Goal: Task Accomplishment & Management: Complete application form

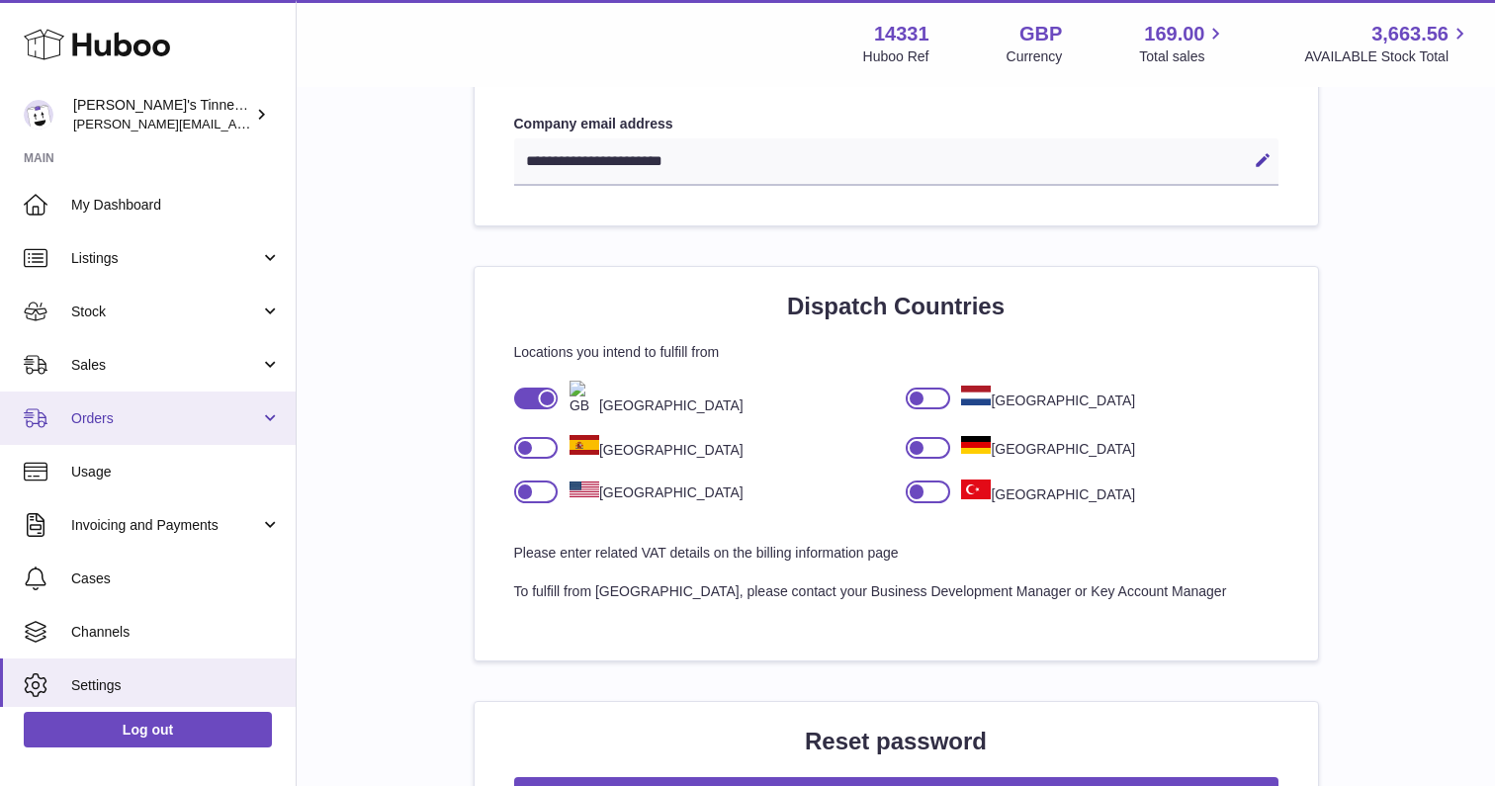
click at [155, 412] on span "Orders" at bounding box center [165, 418] width 189 height 19
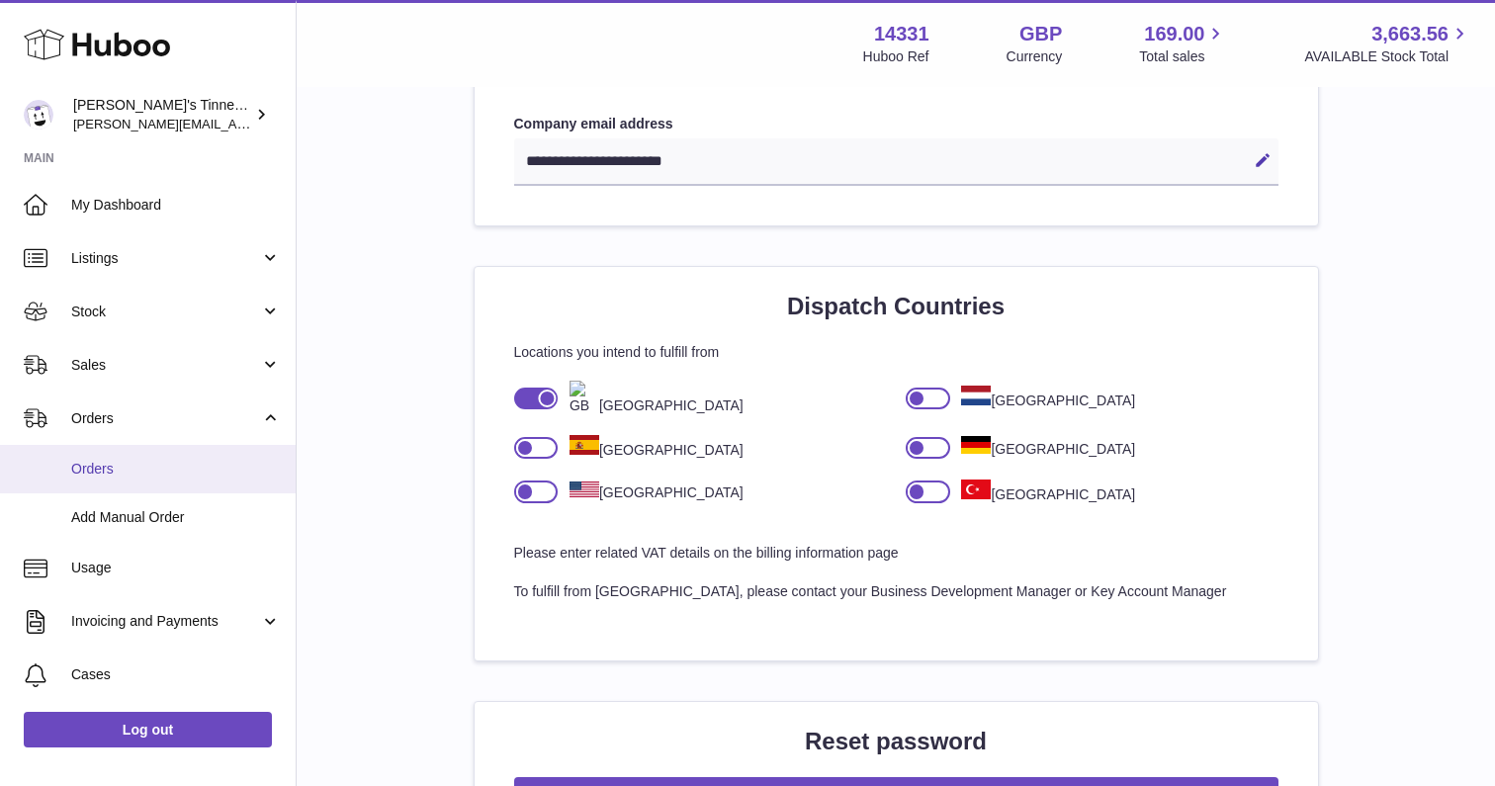
click at [140, 470] on span "Orders" at bounding box center [176, 469] width 210 height 19
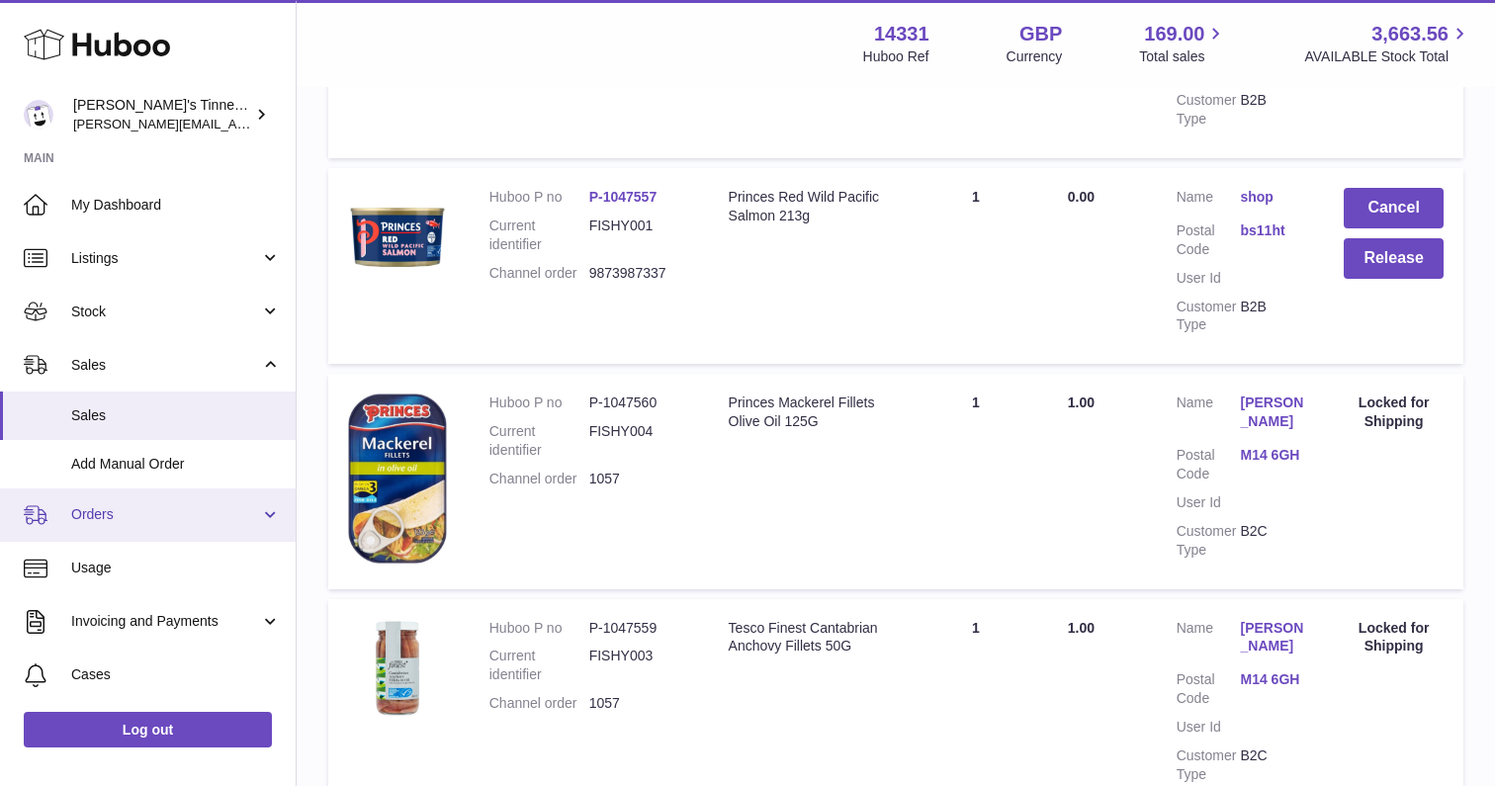
click at [124, 515] on span "Orders" at bounding box center [165, 514] width 189 height 19
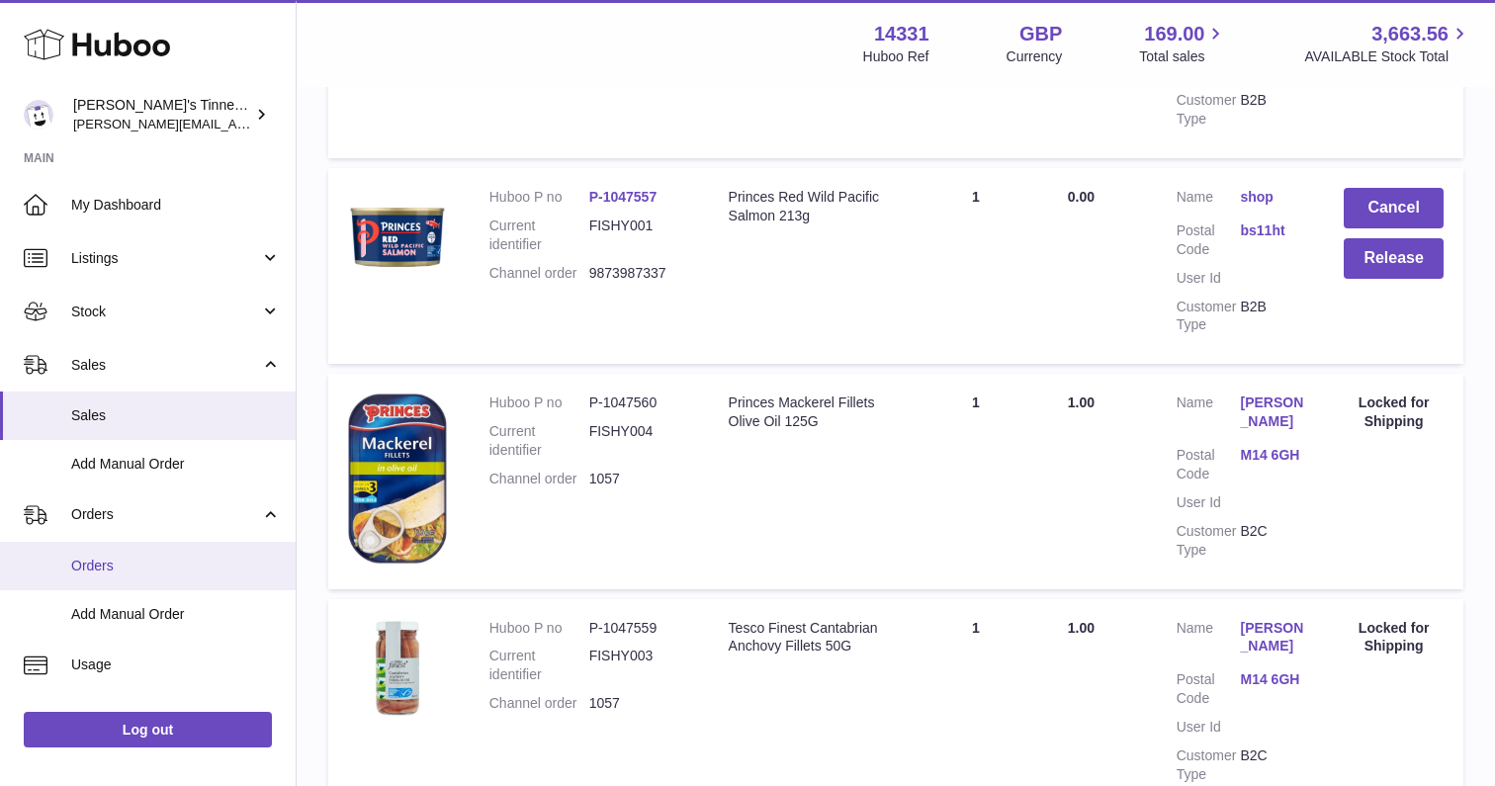
click at [131, 562] on span "Orders" at bounding box center [176, 566] width 210 height 19
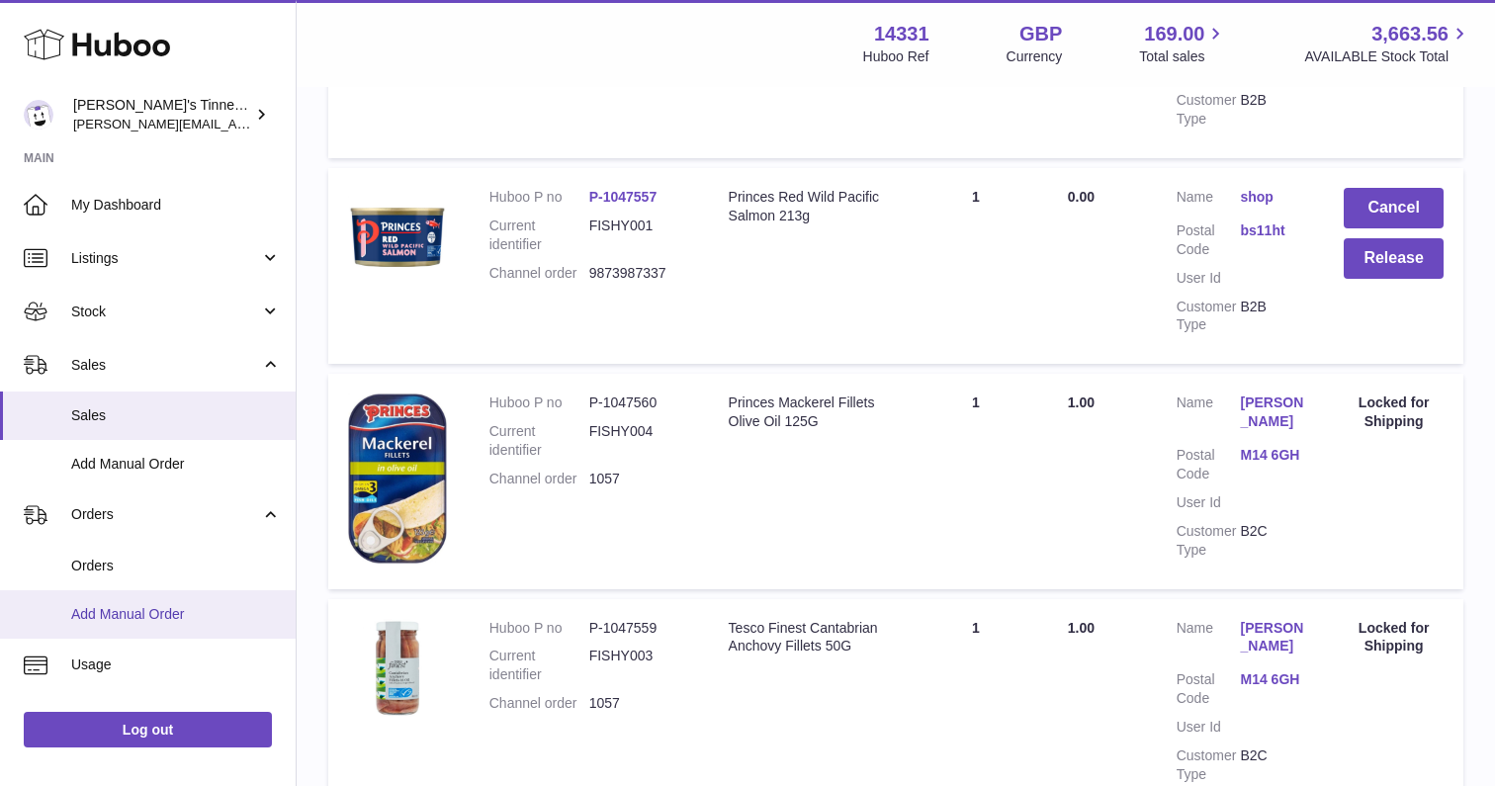
click at [167, 610] on span "Add Manual Order" at bounding box center [176, 614] width 210 height 19
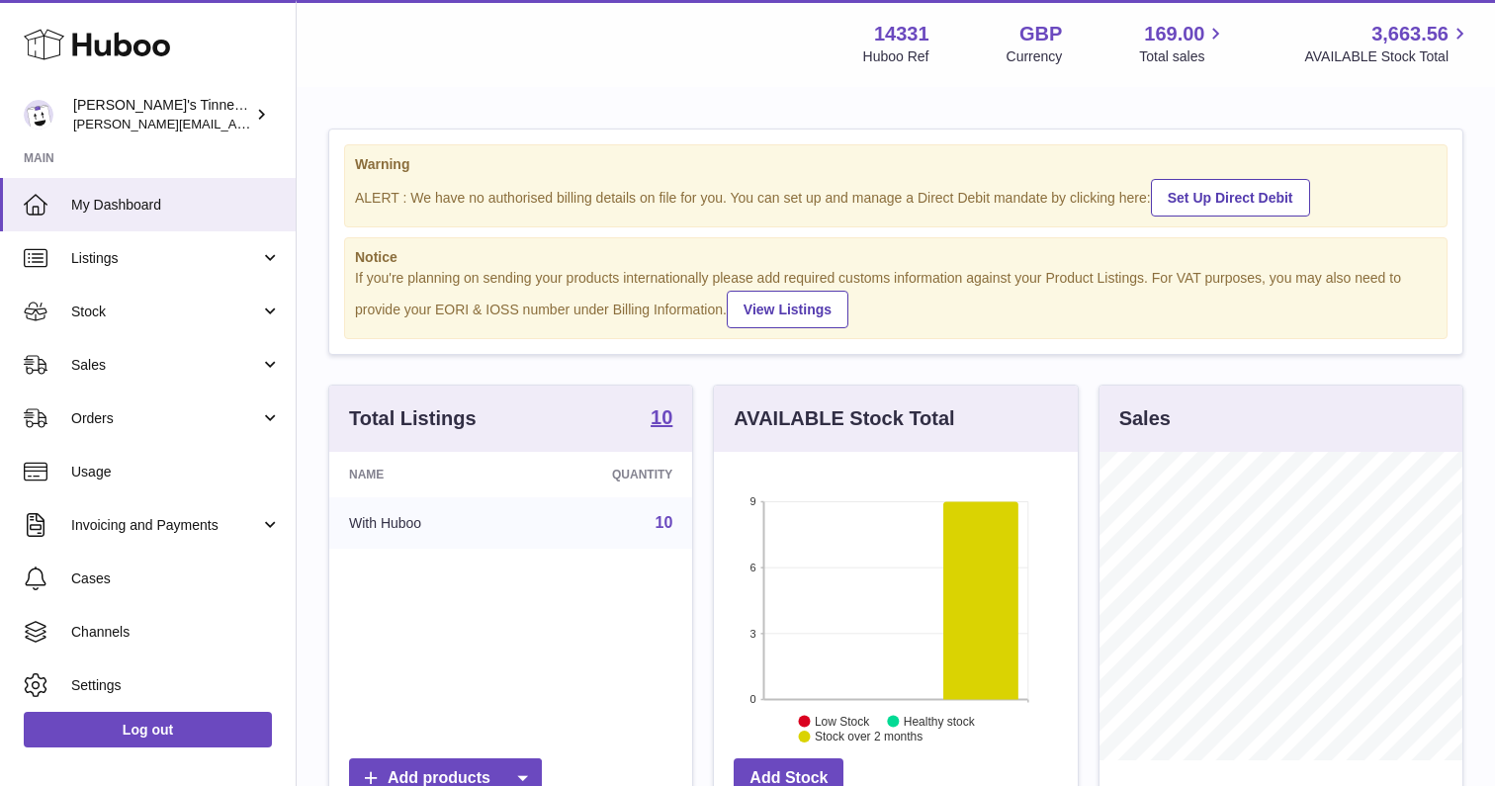
scroll to position [309, 364]
click at [172, 410] on span "Orders" at bounding box center [165, 418] width 189 height 19
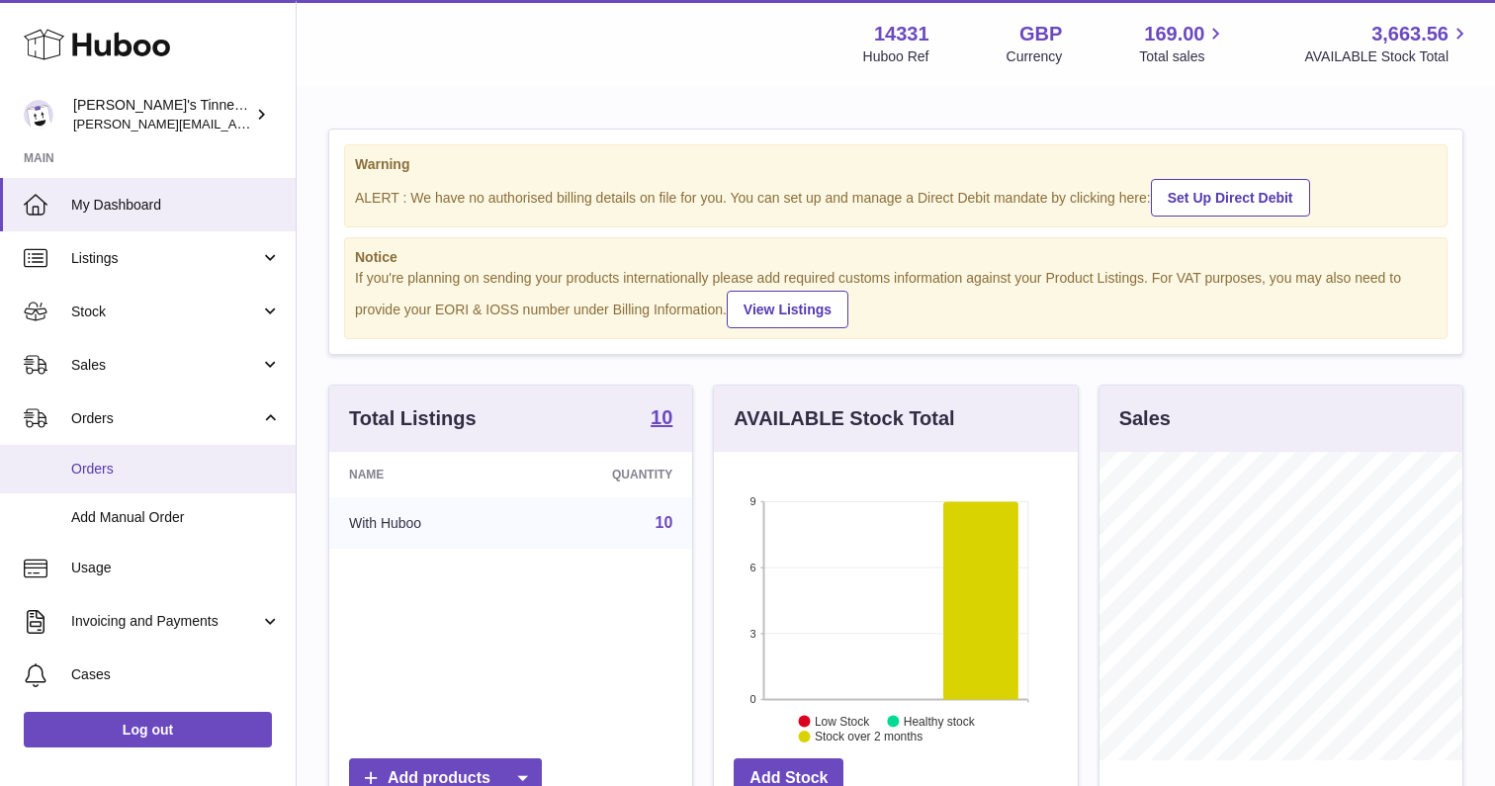
click at [127, 474] on span "Orders" at bounding box center [176, 469] width 210 height 19
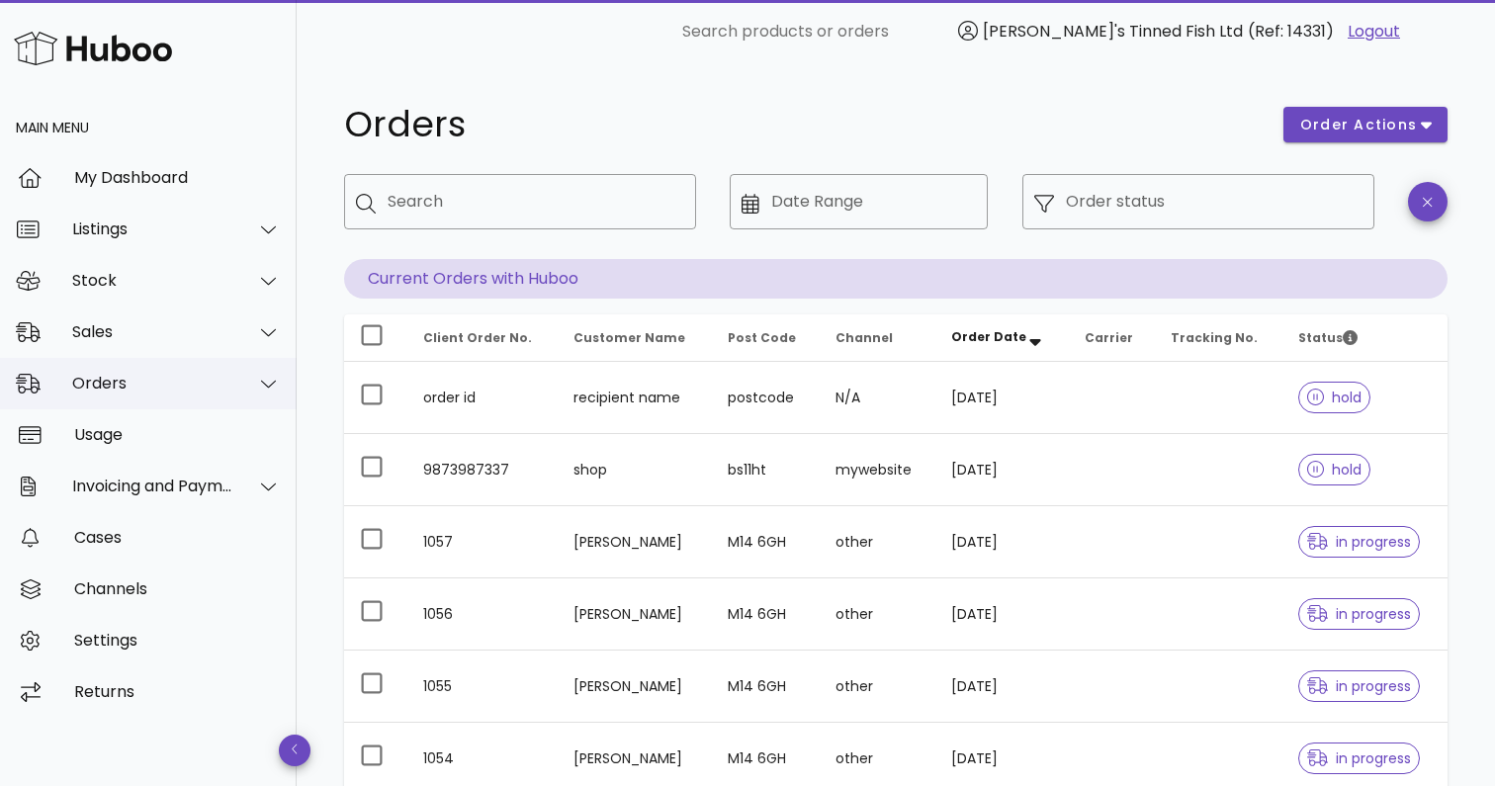
click at [182, 378] on div "Orders" at bounding box center [152, 383] width 161 height 19
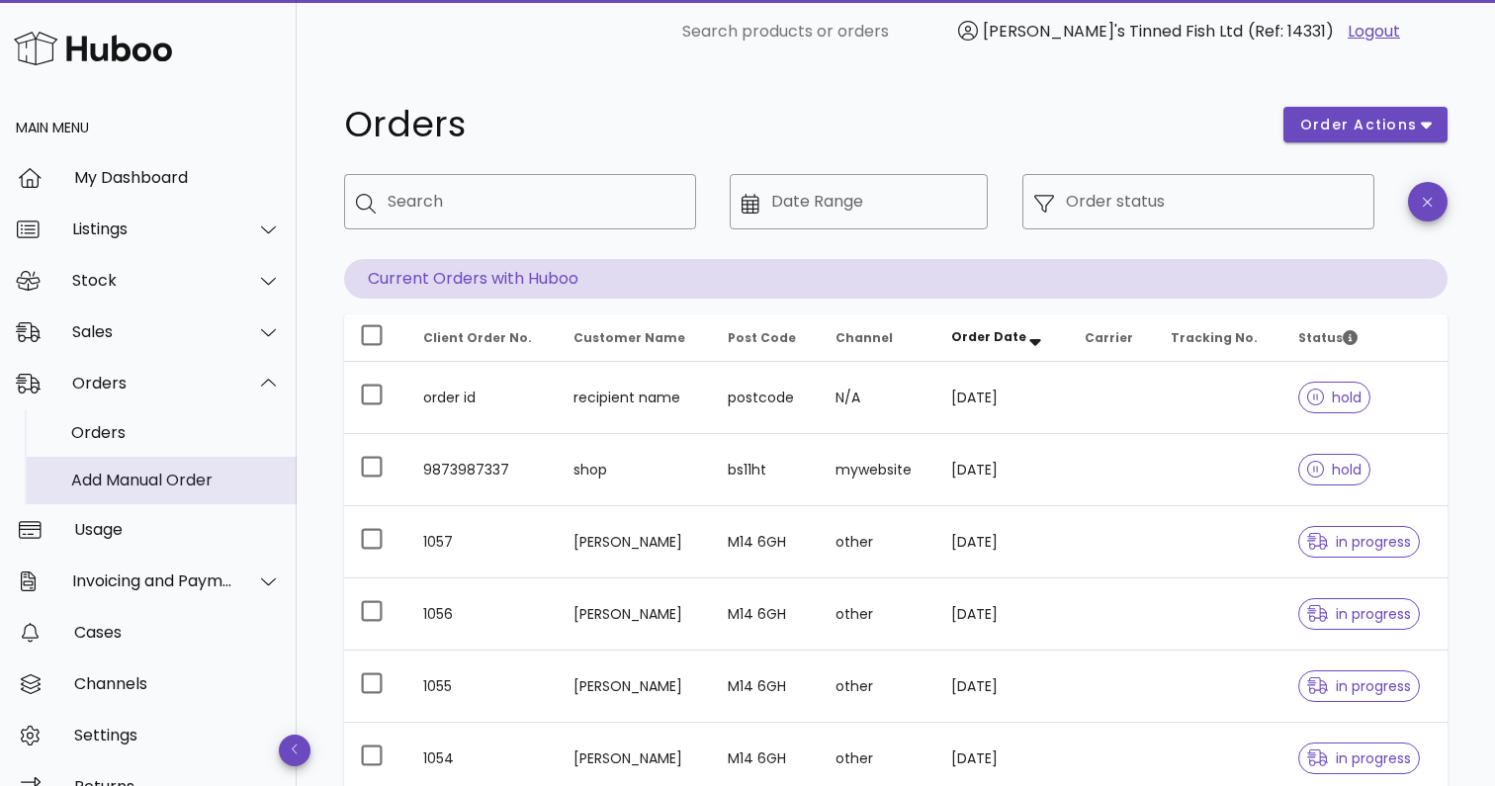
click at [139, 474] on div "Add Manual Order" at bounding box center [176, 480] width 210 height 19
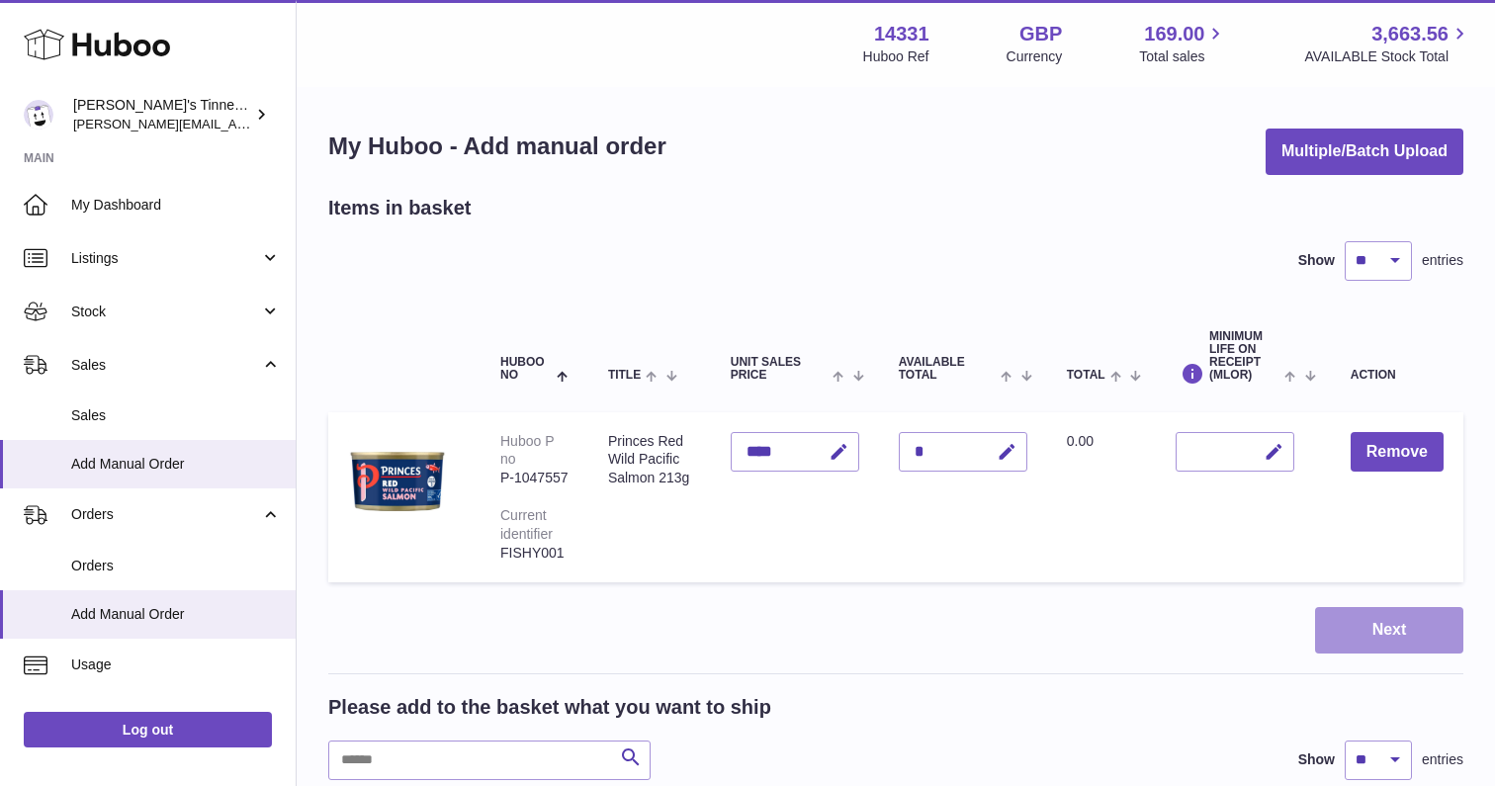
click at [1418, 644] on button "Next" at bounding box center [1389, 630] width 148 height 46
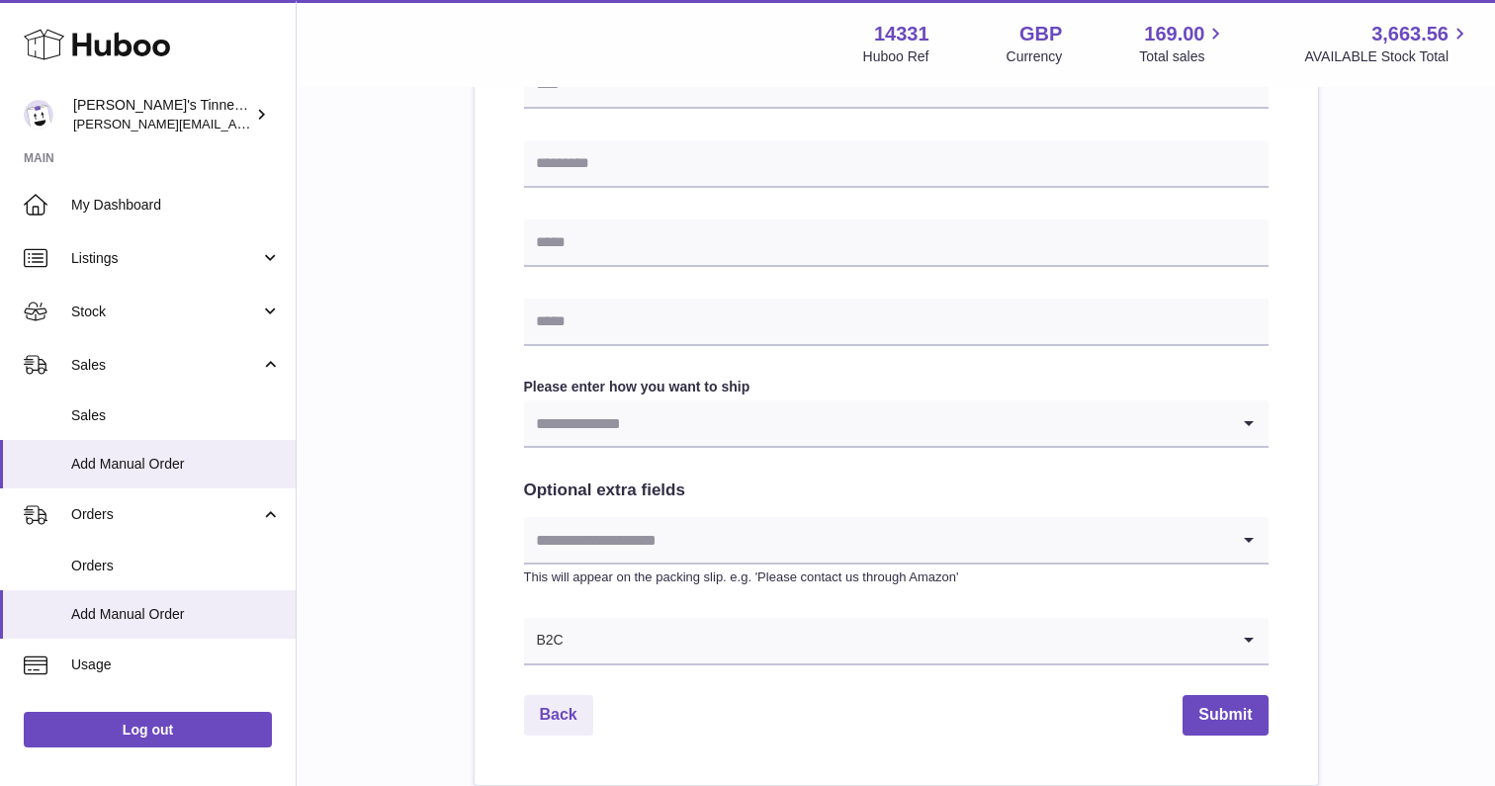
scroll to position [794, 0]
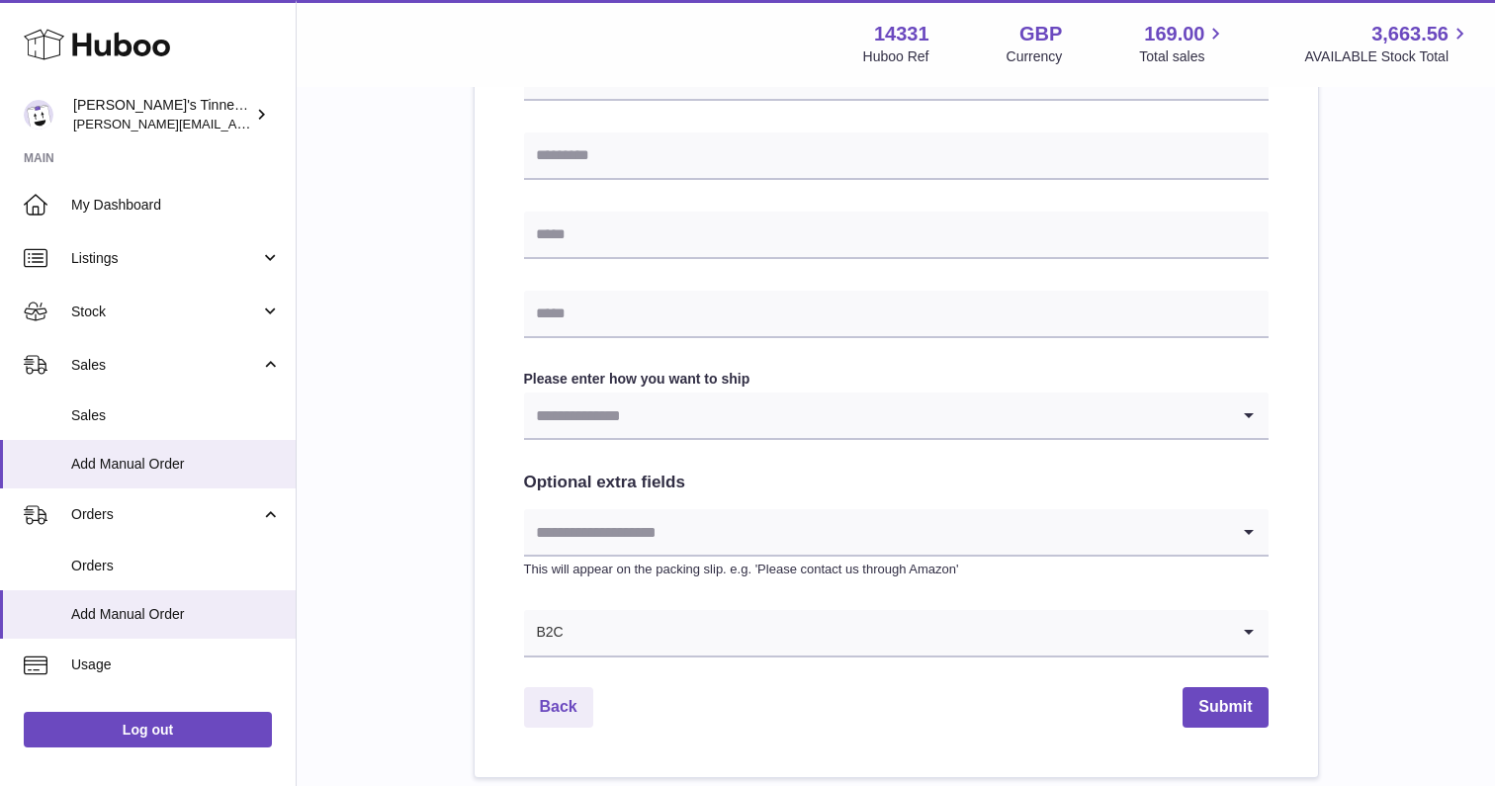
click at [909, 417] on input "Search for option" at bounding box center [876, 415] width 705 height 45
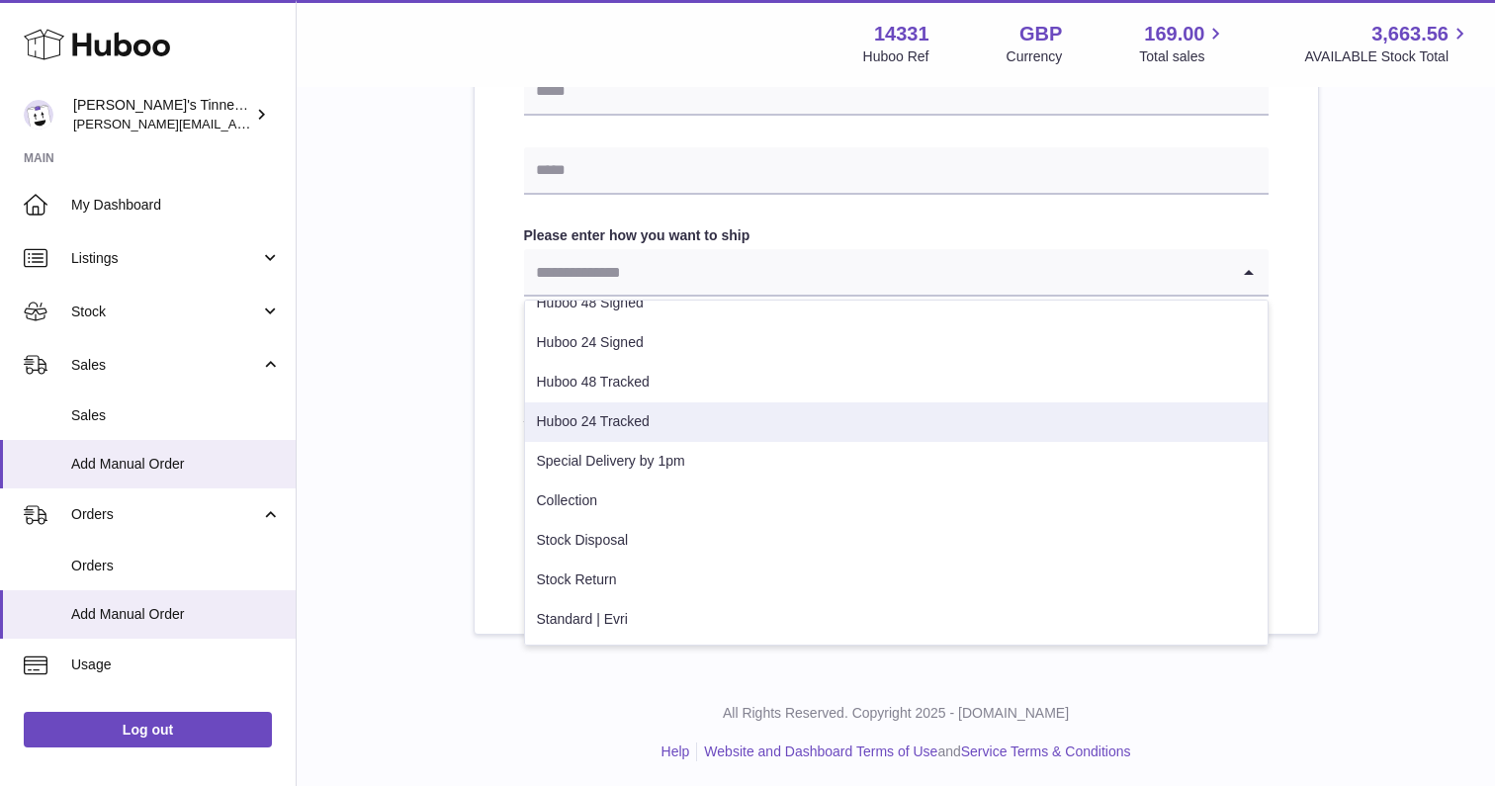
scroll to position [935, 0]
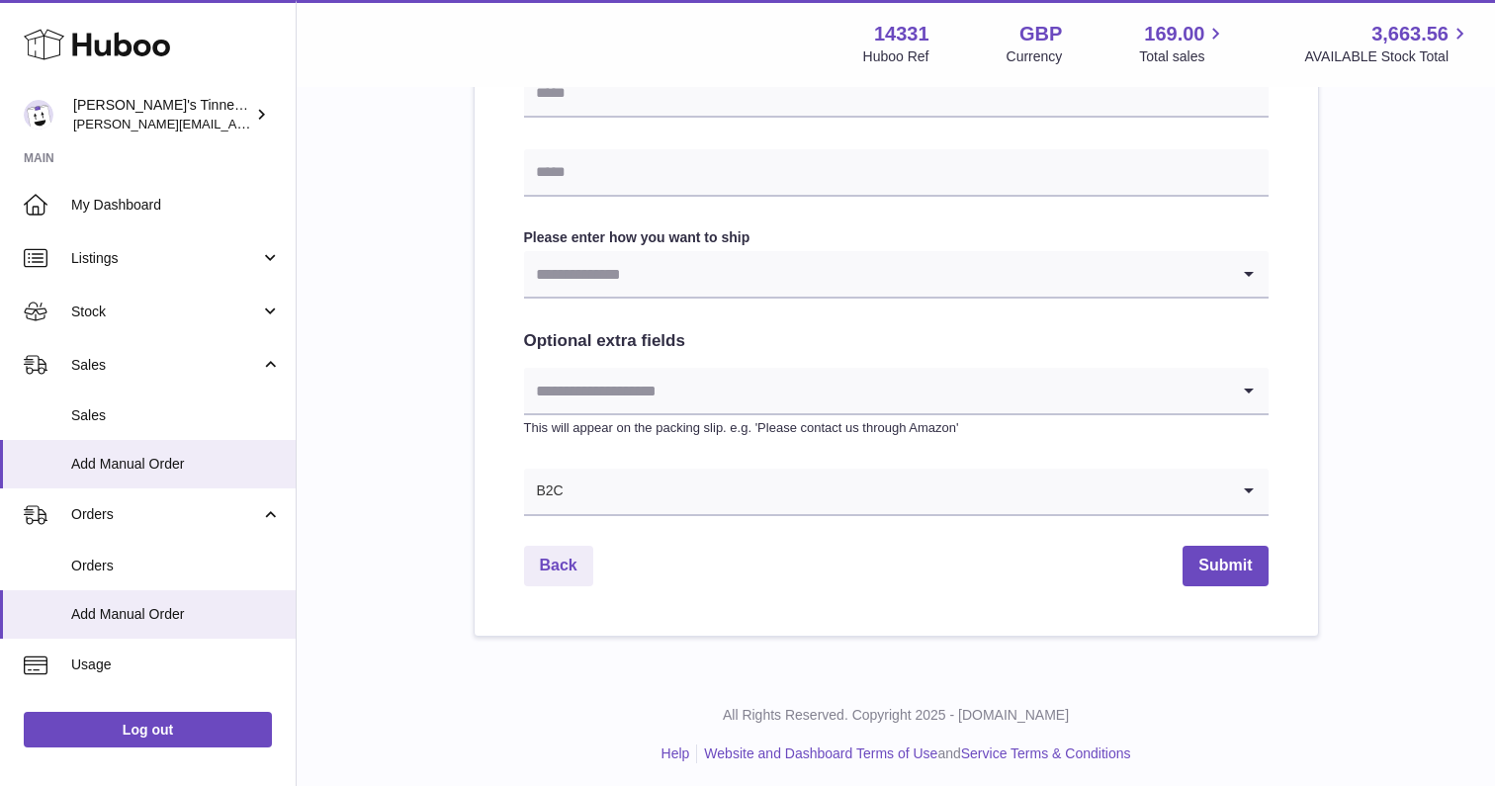
click at [842, 267] on input "Search for option" at bounding box center [876, 273] width 705 height 45
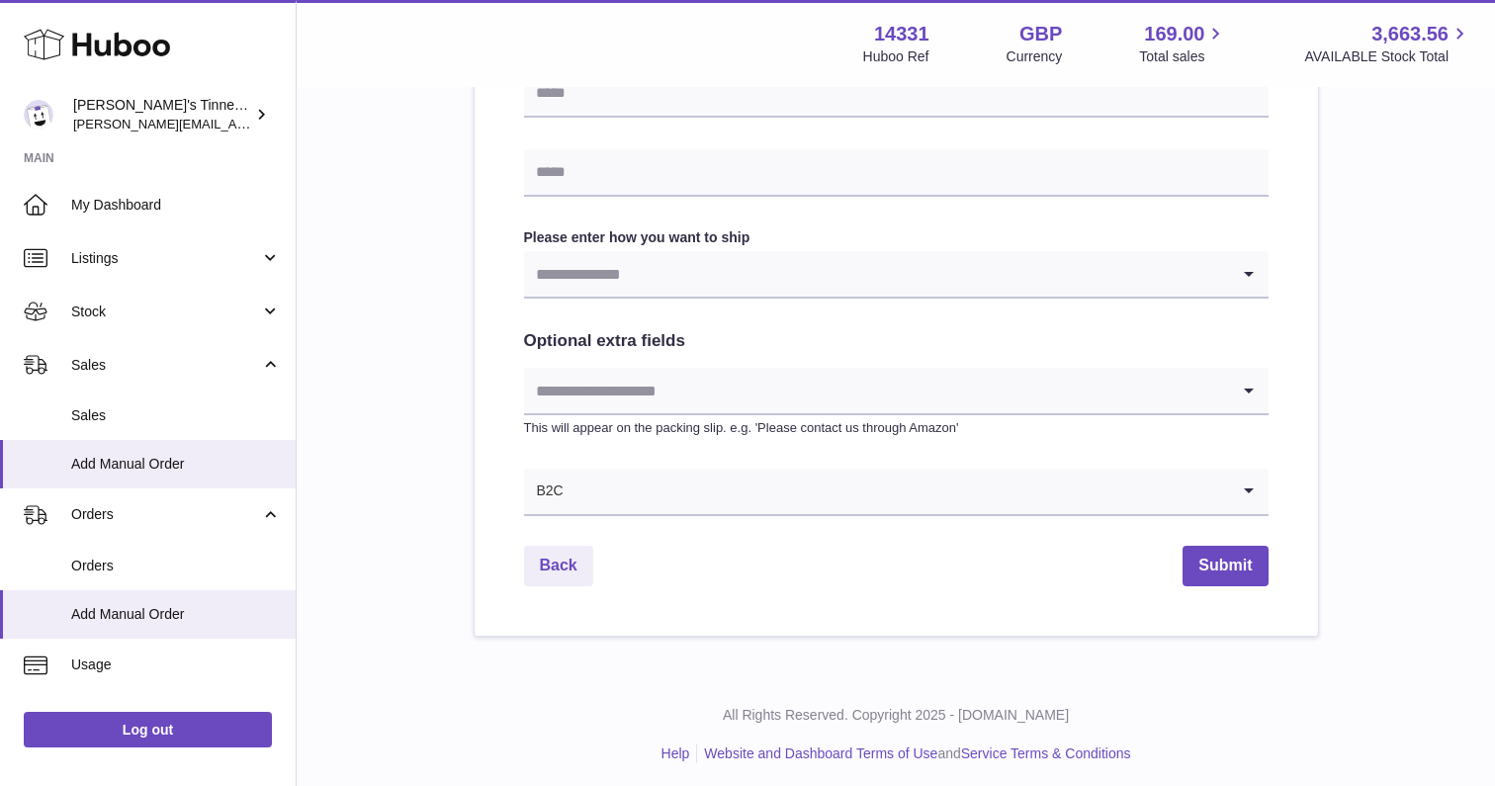
click at [640, 478] on input "Search for option" at bounding box center [897, 491] width 665 height 45
click at [154, 463] on span "Add Manual Order" at bounding box center [176, 464] width 210 height 19
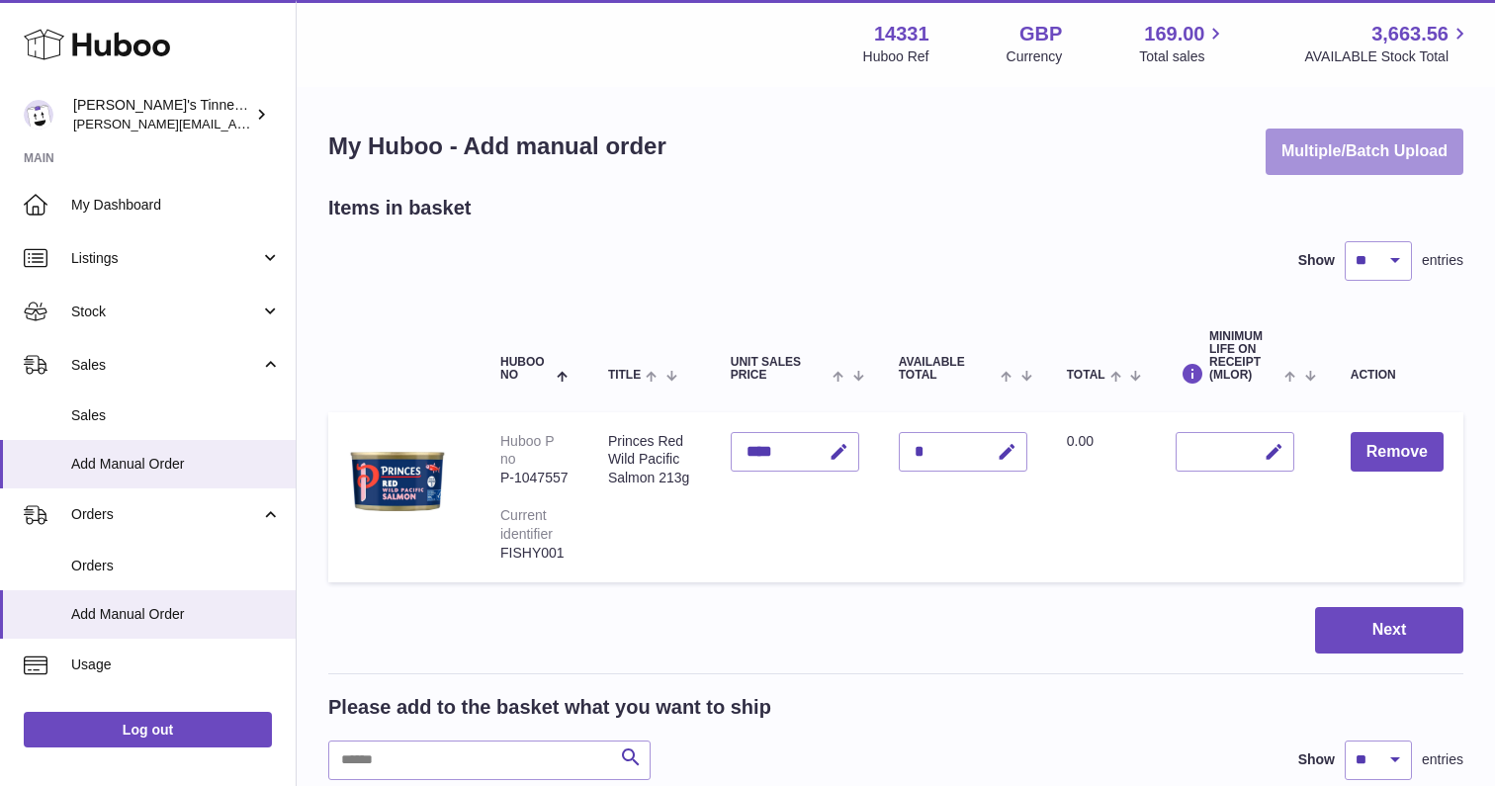
click at [1370, 145] on button "Multiple/Batch Upload" at bounding box center [1365, 152] width 198 height 46
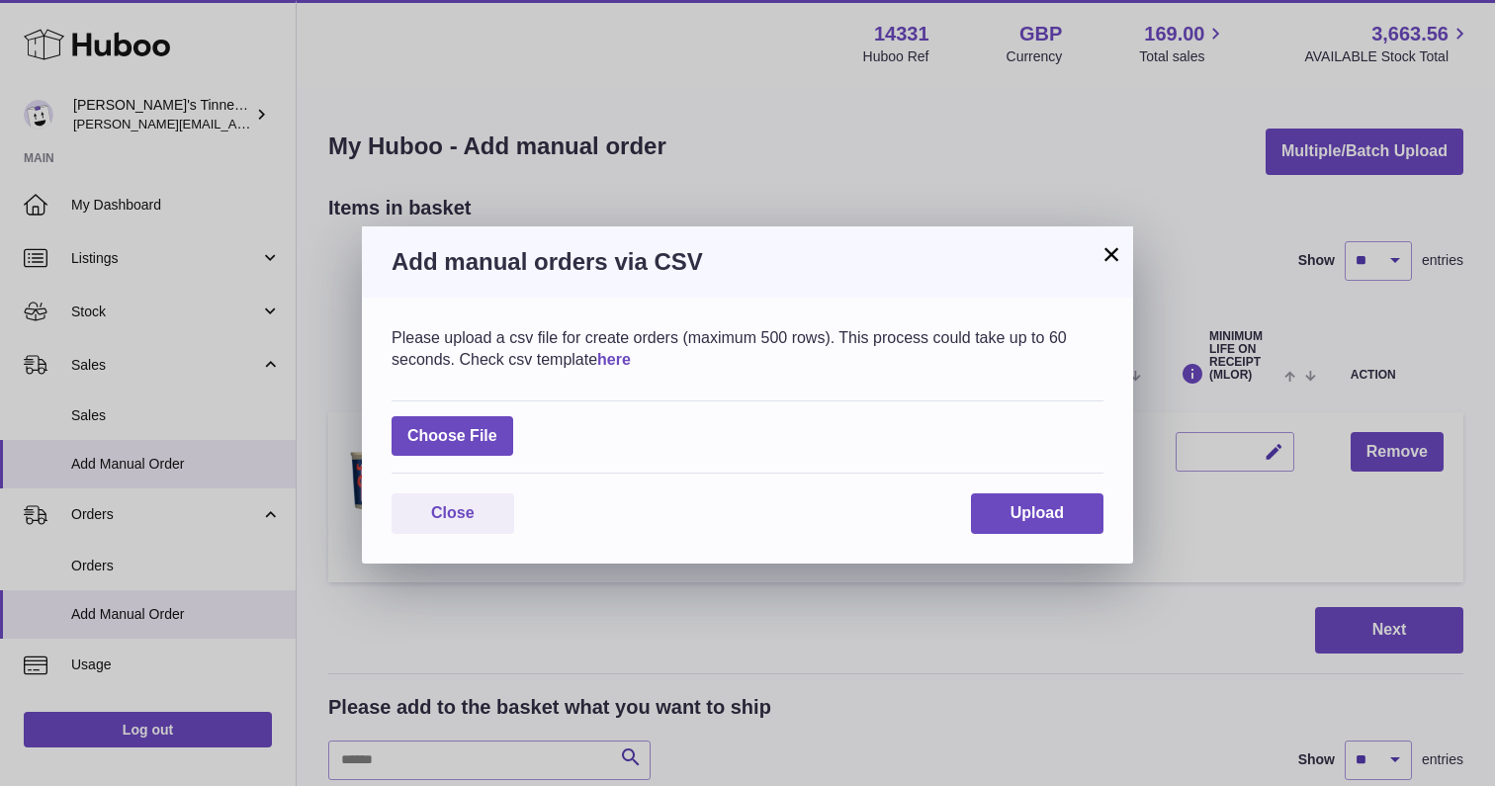
click at [629, 358] on link "here" at bounding box center [614, 359] width 34 height 17
click at [1108, 250] on button "×" at bounding box center [1112, 254] width 24 height 24
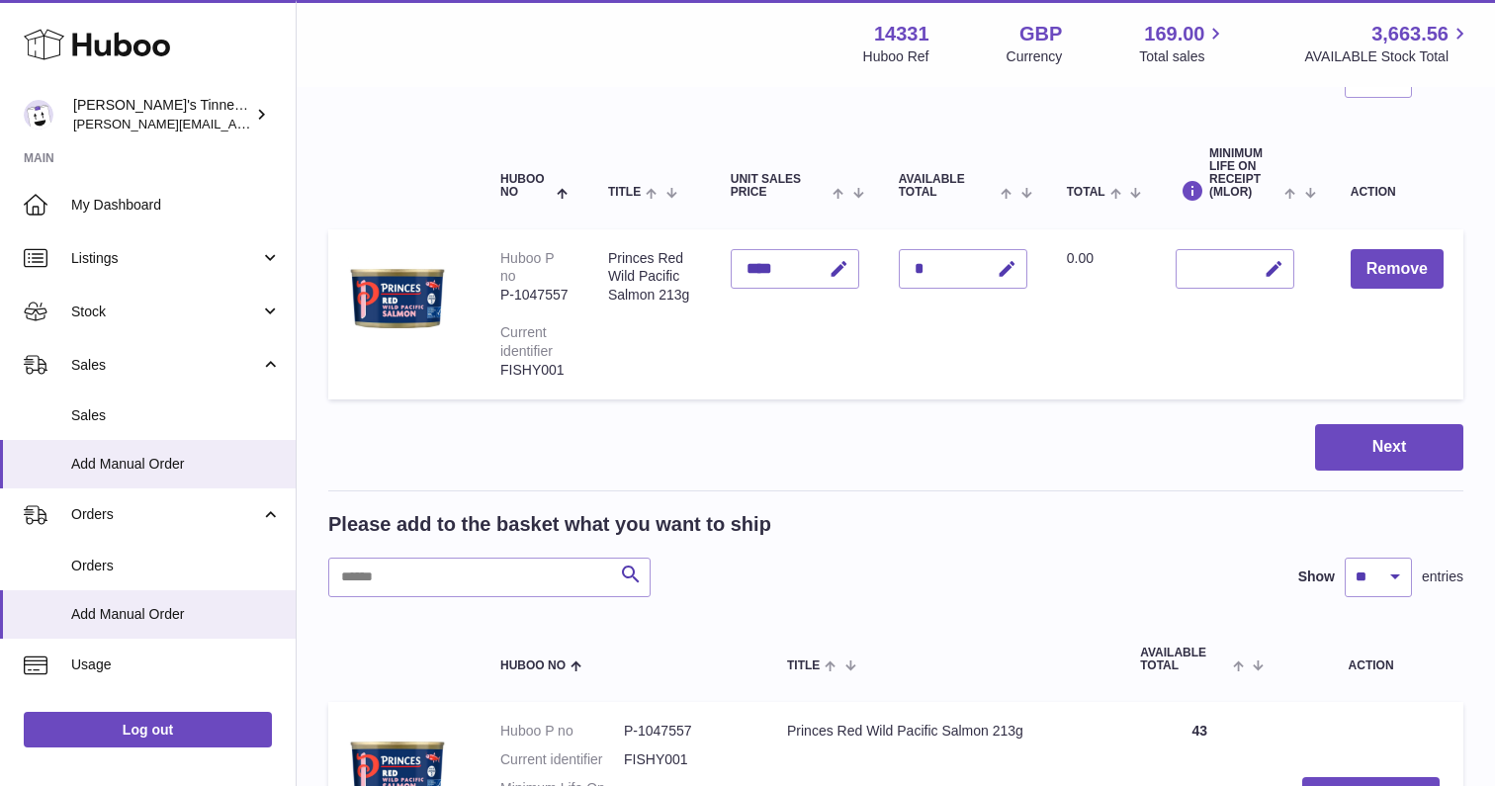
scroll to position [186, 0]
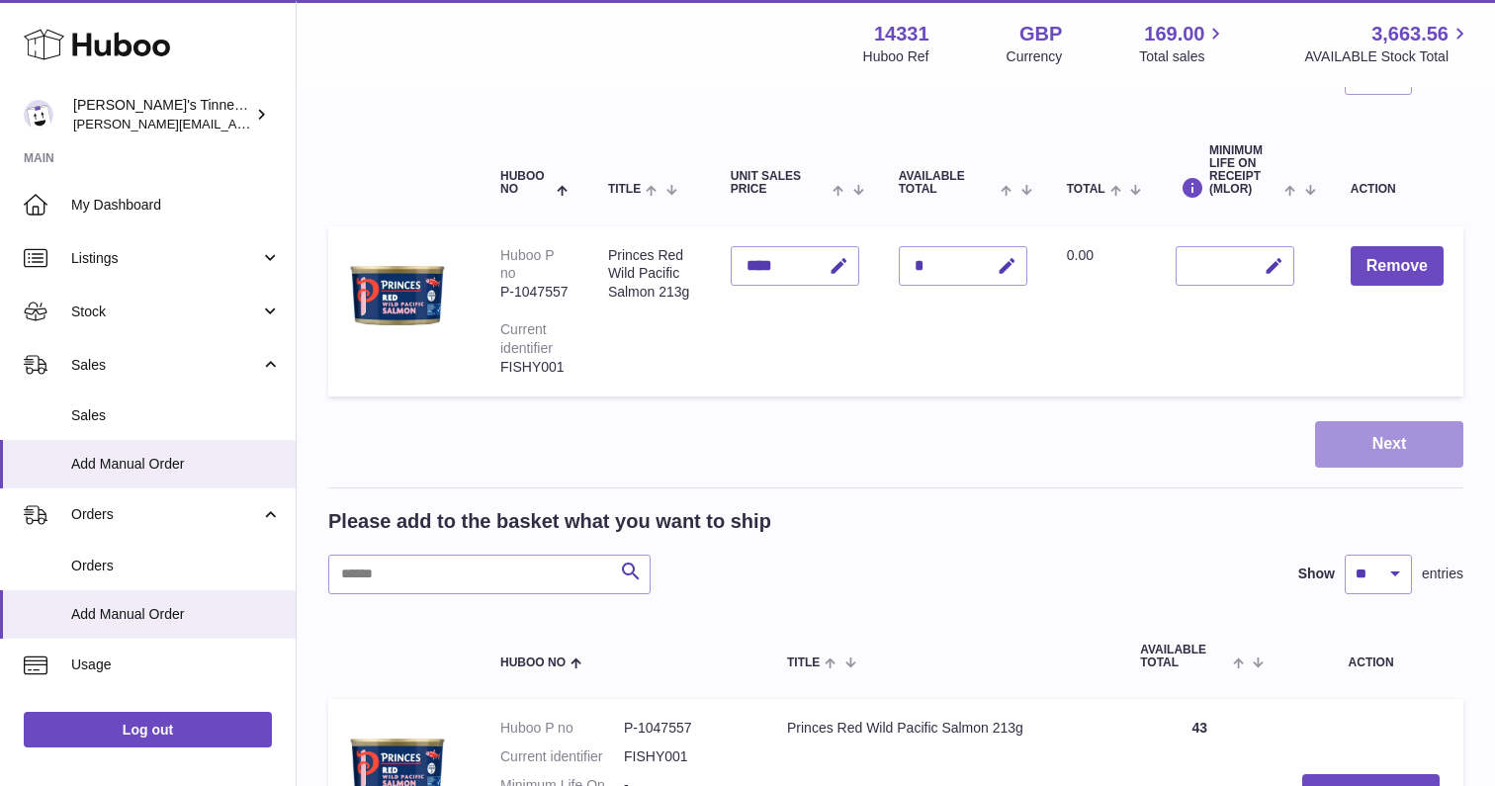
click at [1407, 447] on button "Next" at bounding box center [1389, 444] width 148 height 46
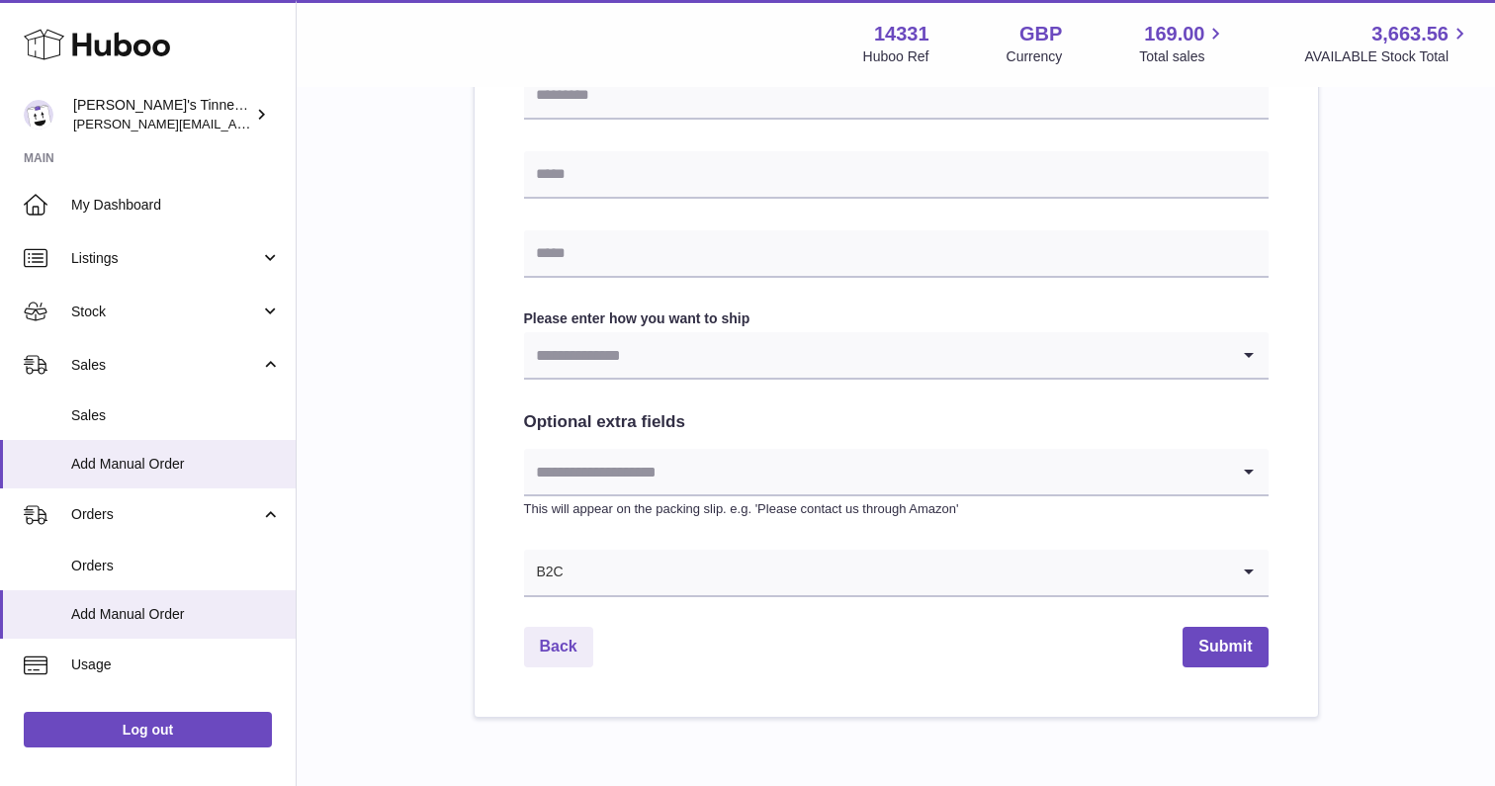
scroll to position [859, 0]
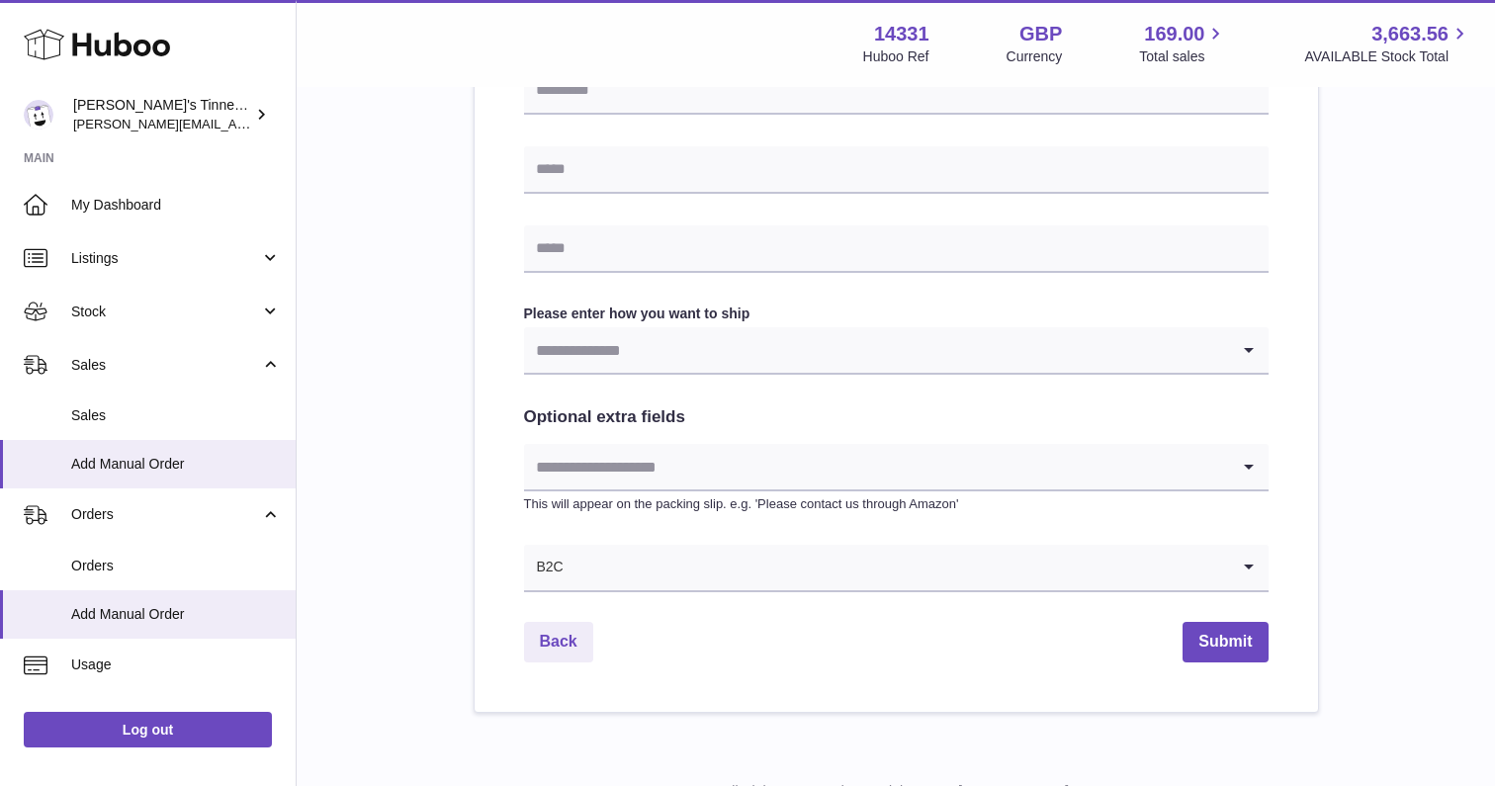
click at [704, 350] on input "Search for option" at bounding box center [876, 349] width 705 height 45
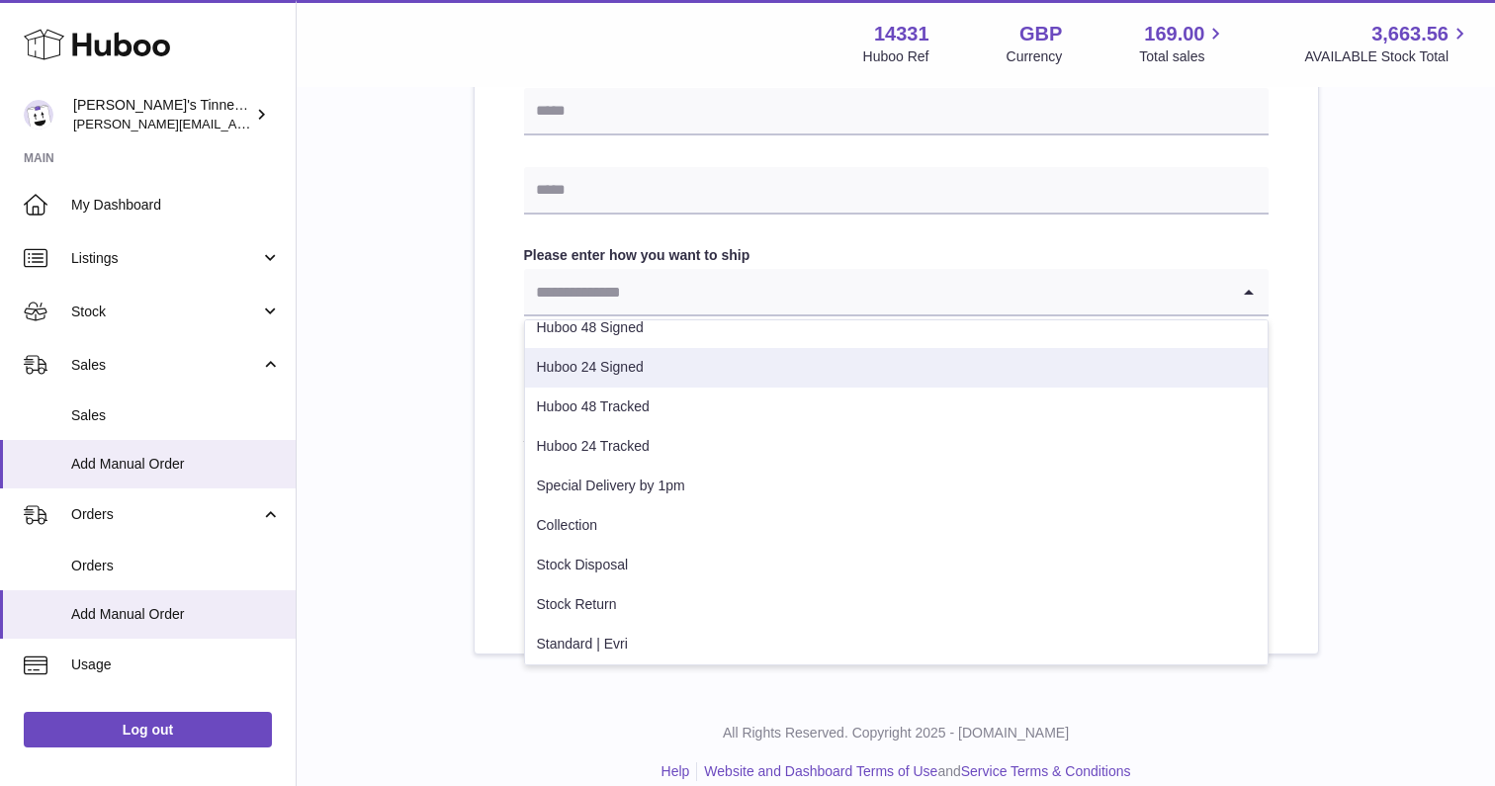
scroll to position [99, 0]
